Goal: Transaction & Acquisition: Subscribe to service/newsletter

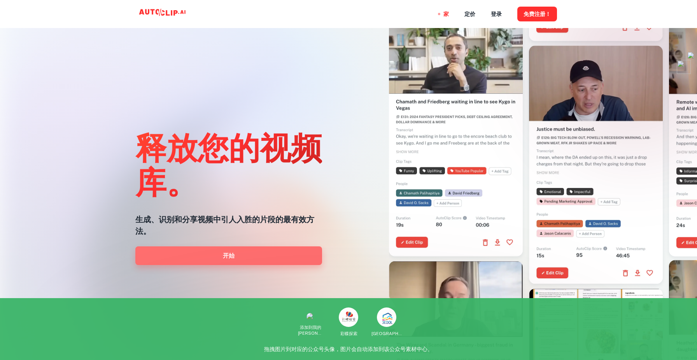
click at [220, 258] on link "开始" at bounding box center [228, 255] width 187 height 19
